Goal: Find specific page/section: Find specific page/section

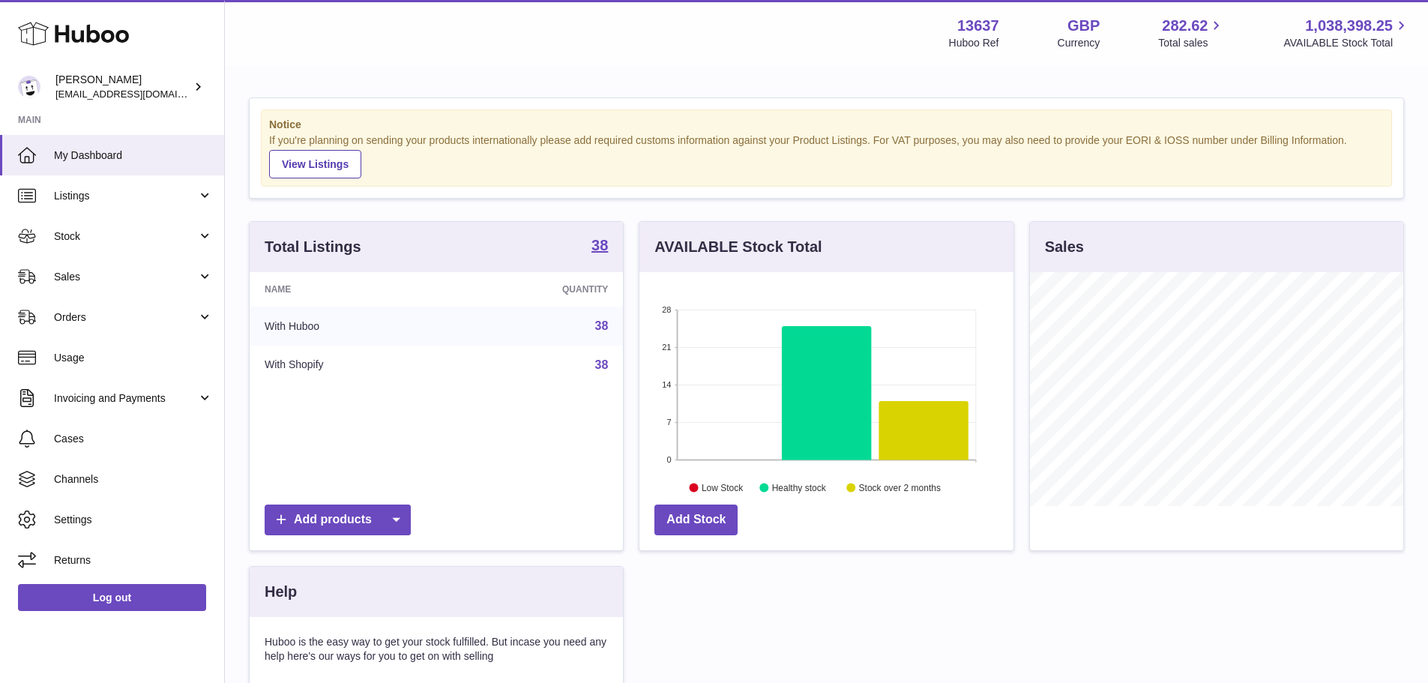
scroll to position [234, 374]
click at [109, 277] on span "Sales" at bounding box center [125, 277] width 143 height 14
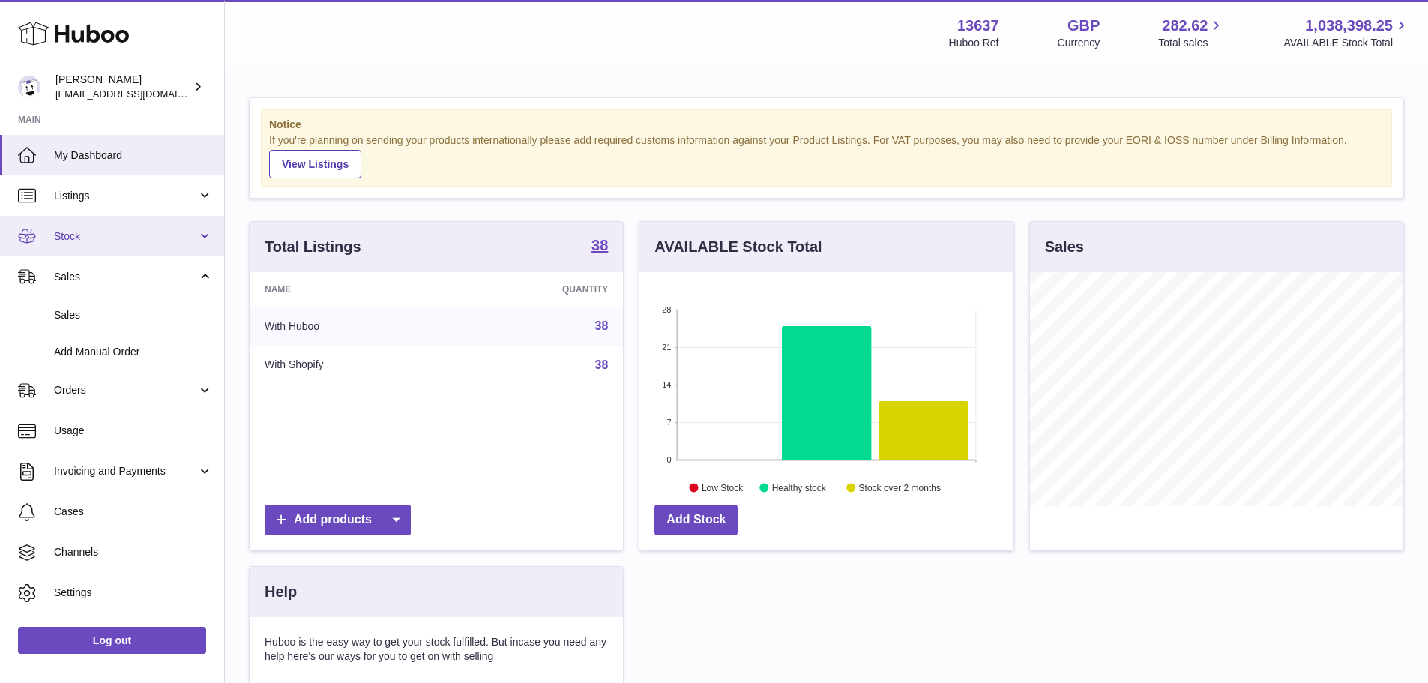
click at [118, 241] on span "Stock" at bounding box center [125, 236] width 143 height 14
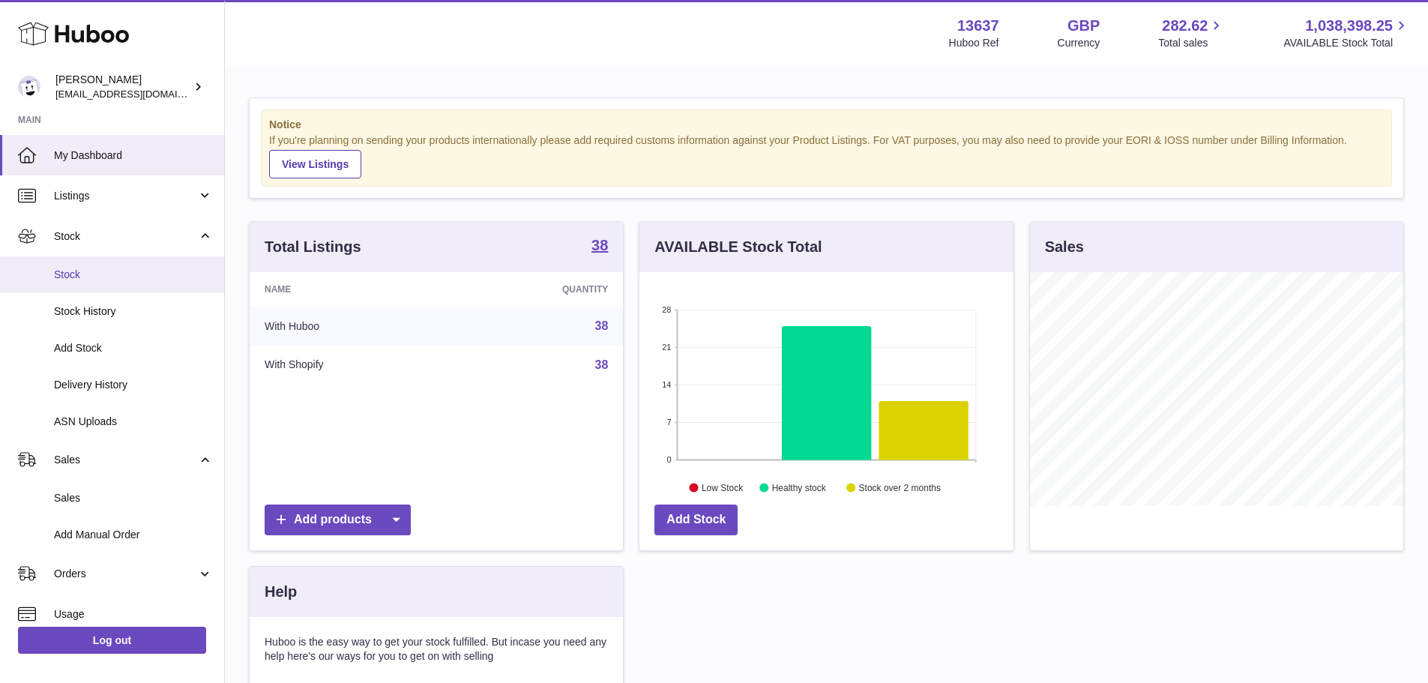
click at [112, 268] on span "Stock" at bounding box center [133, 275] width 159 height 14
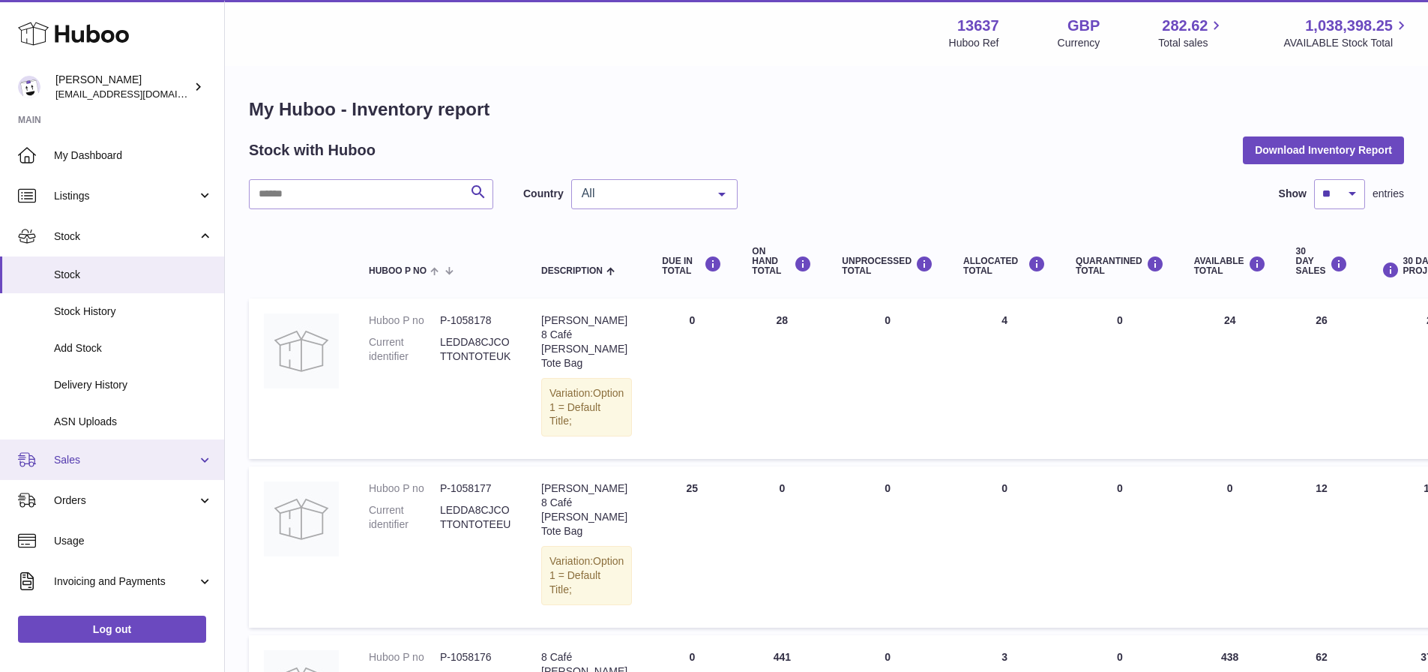
click at [110, 462] on span "Sales" at bounding box center [125, 460] width 143 height 14
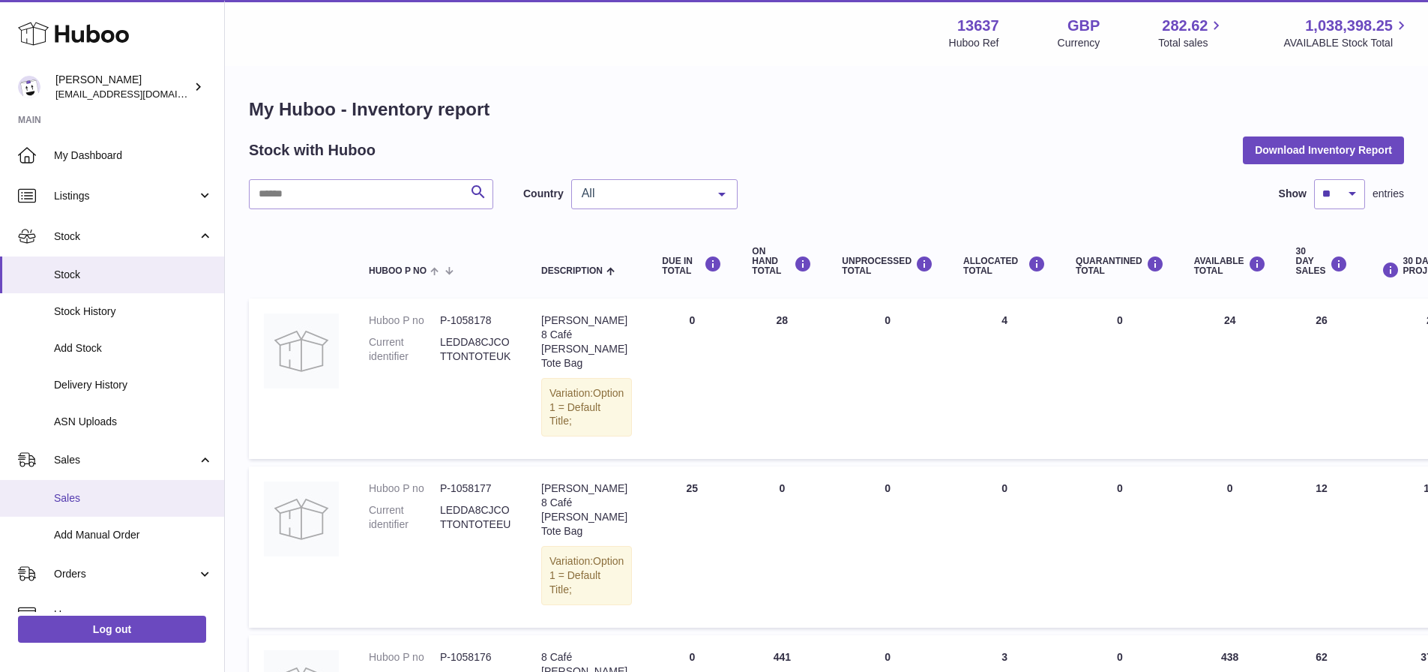
click at [103, 490] on link "Sales" at bounding box center [112, 498] width 224 height 37
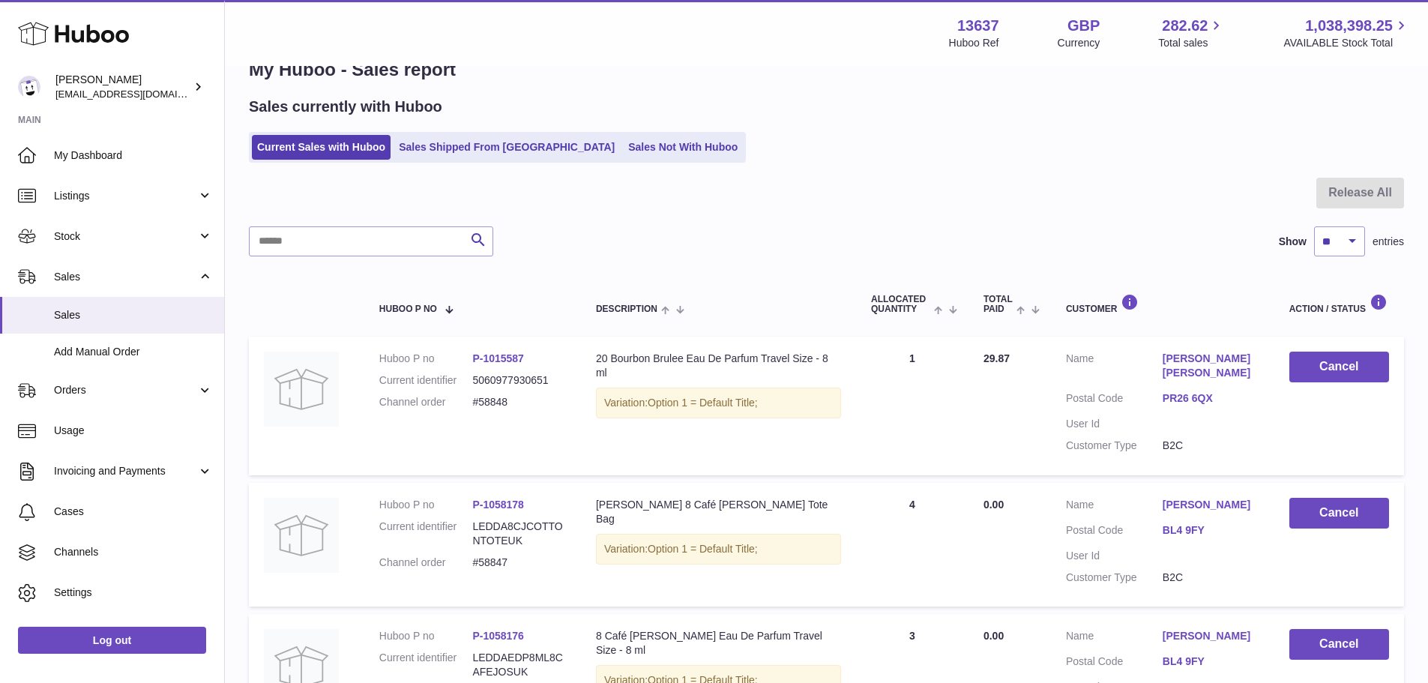
scroll to position [37, 0]
